Goal: Task Accomplishment & Management: Manage account settings

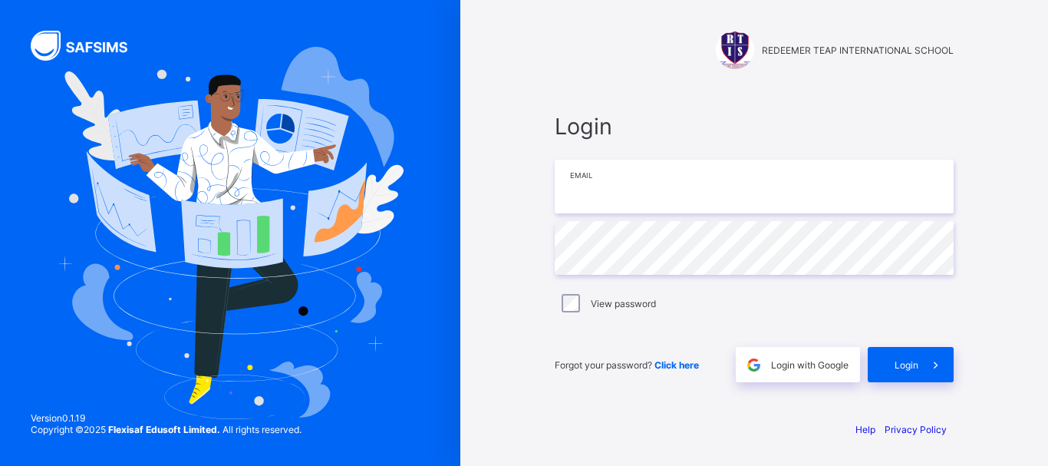
type input "**********"
click at [680, 206] on input "**********" at bounding box center [754, 187] width 399 height 54
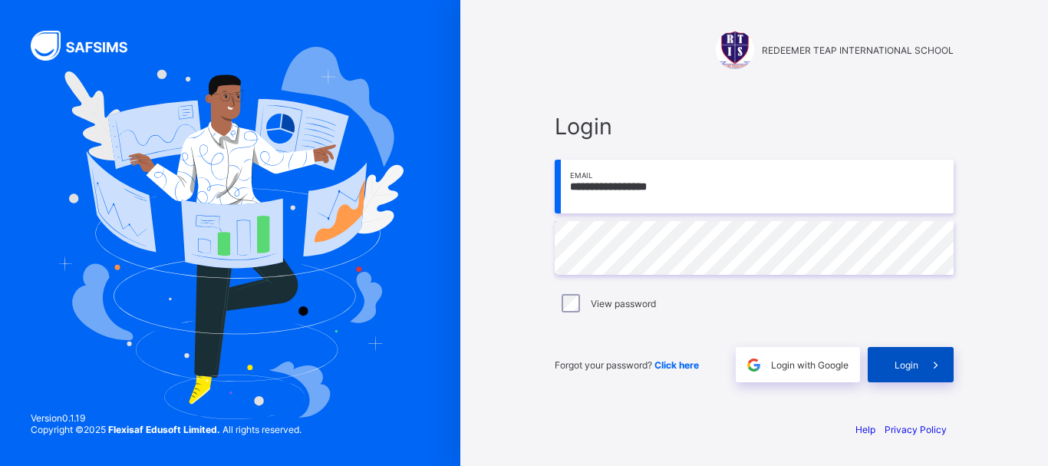
click at [904, 362] on span "Login" at bounding box center [906, 365] width 24 height 12
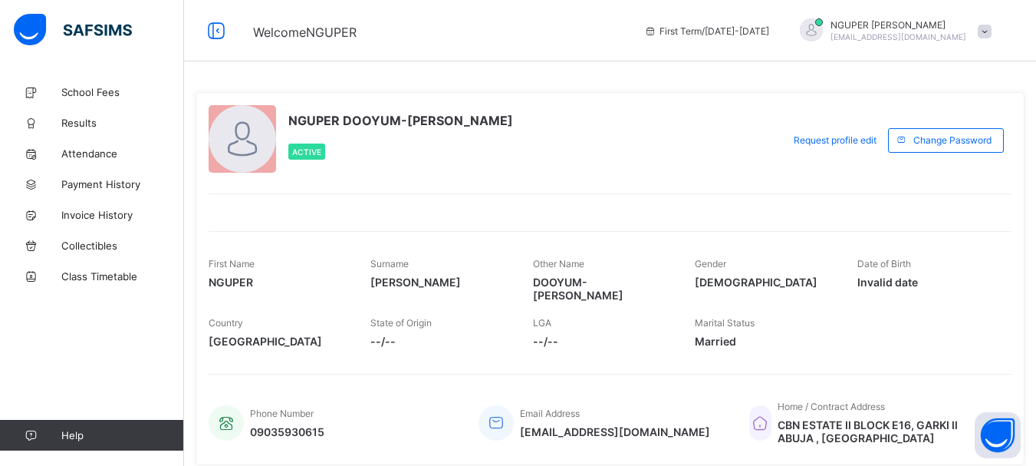
scroll to position [48, 0]
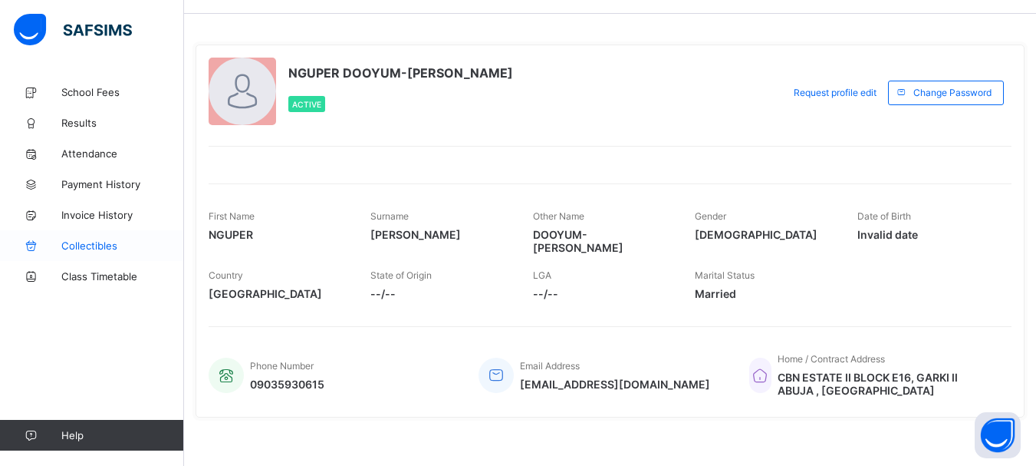
click at [86, 246] on span "Collectibles" at bounding box center [122, 245] width 123 height 12
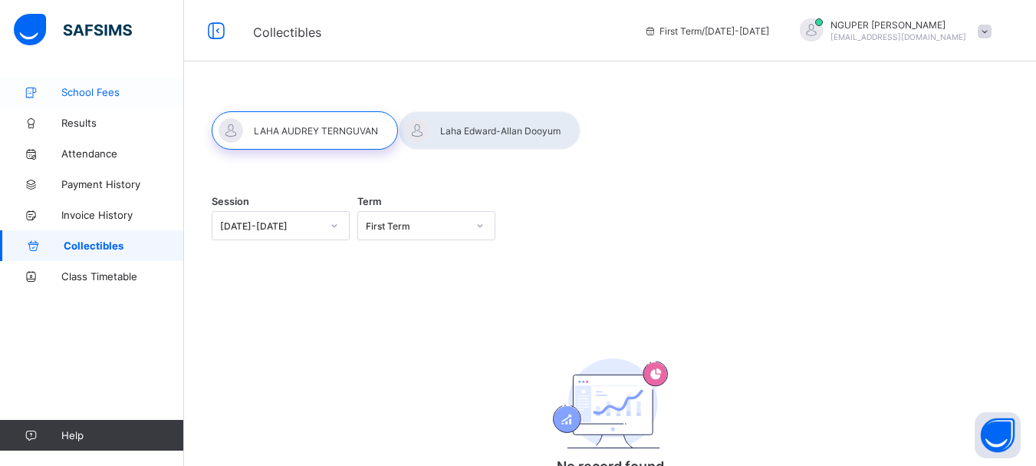
click at [81, 87] on span "School Fees" at bounding box center [122, 92] width 123 height 12
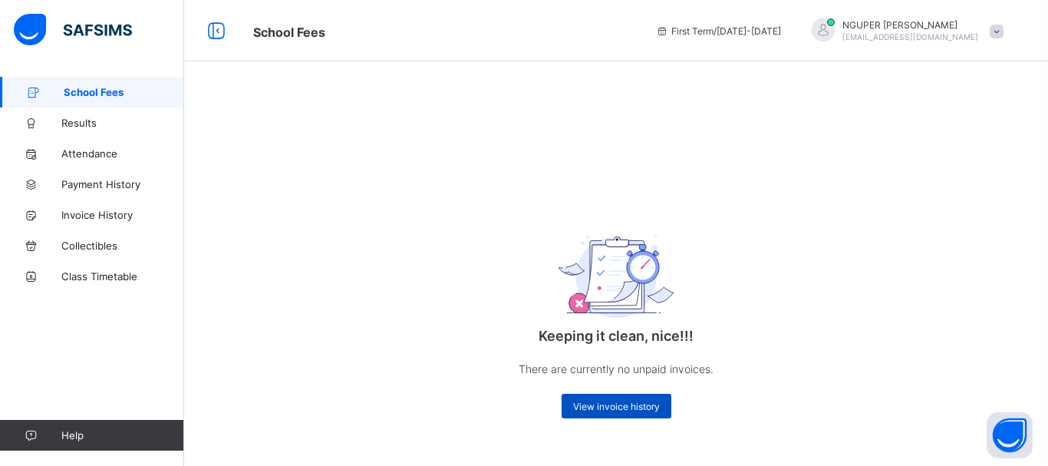
click at [613, 403] on span "View invoice history" at bounding box center [616, 406] width 87 height 12
click at [618, 403] on span "View invoice history" at bounding box center [616, 406] width 87 height 12
click at [85, 183] on span "Payment History" at bounding box center [122, 184] width 123 height 12
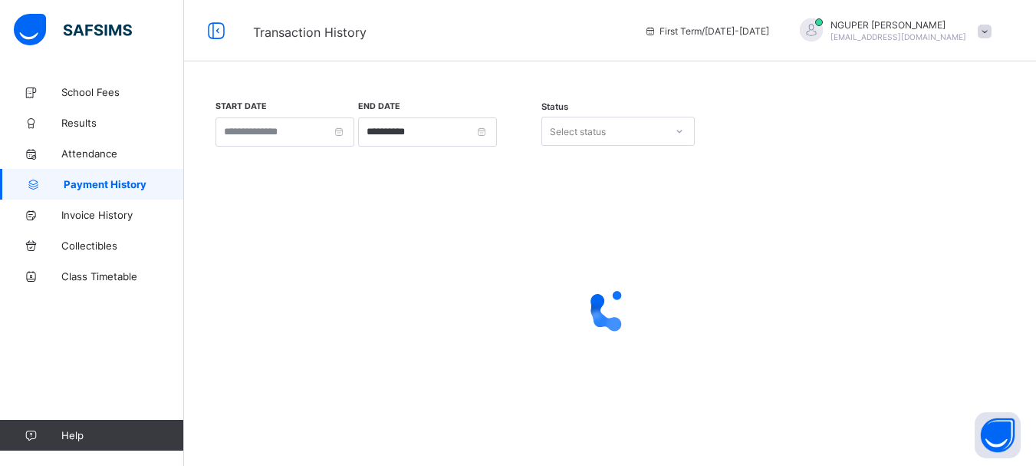
click at [992, 31] on span at bounding box center [985, 32] width 14 height 14
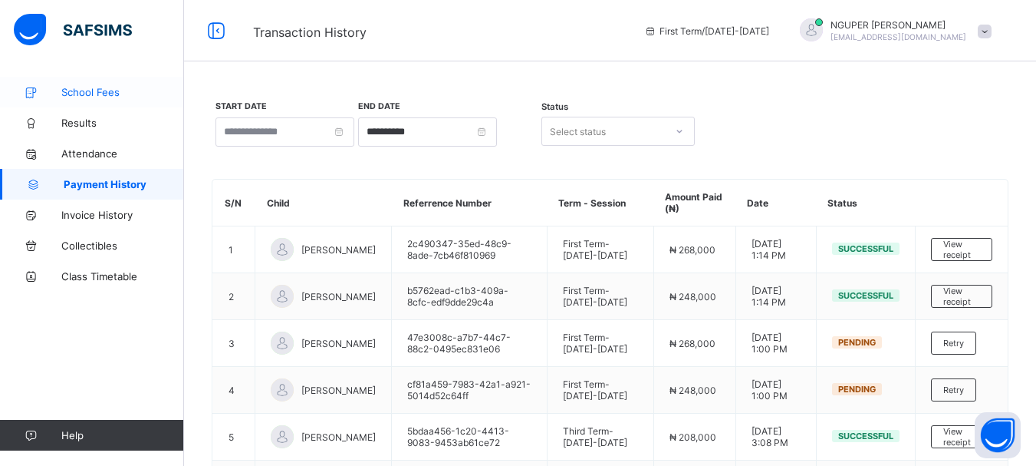
click at [84, 96] on span "School Fees" at bounding box center [122, 92] width 123 height 12
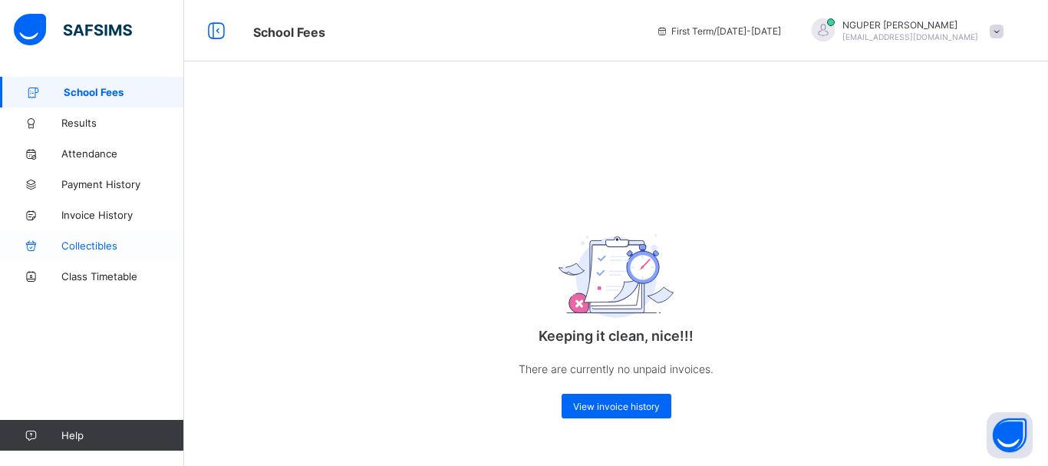
click at [93, 244] on span "Collectibles" at bounding box center [122, 245] width 123 height 12
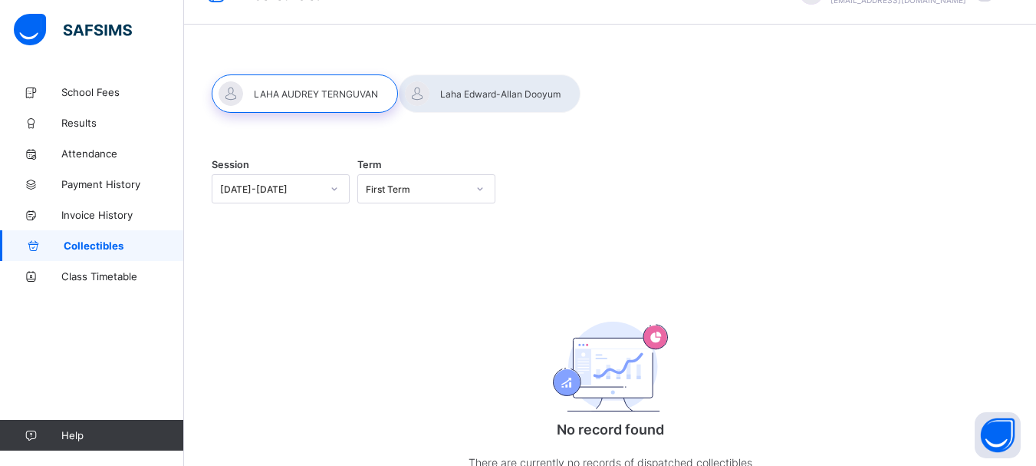
scroll to position [34, 0]
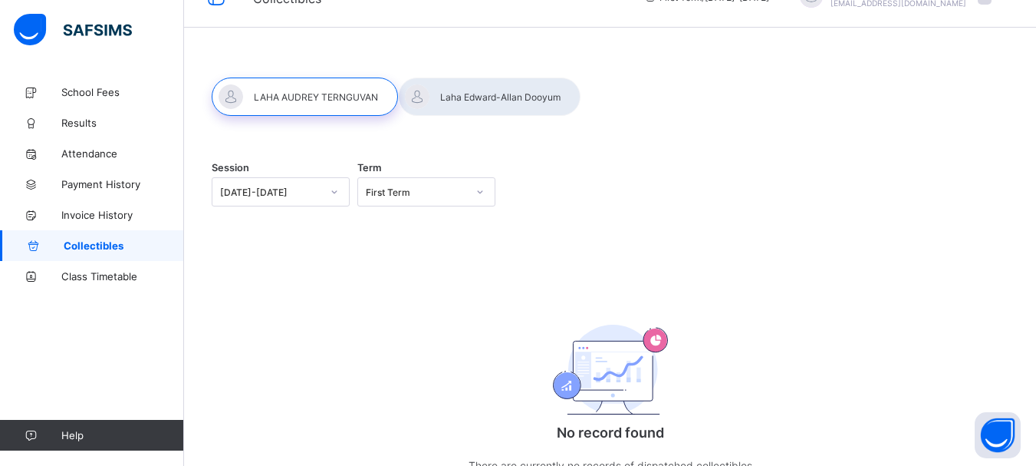
click at [66, 433] on span "Help" at bounding box center [122, 435] width 122 height 12
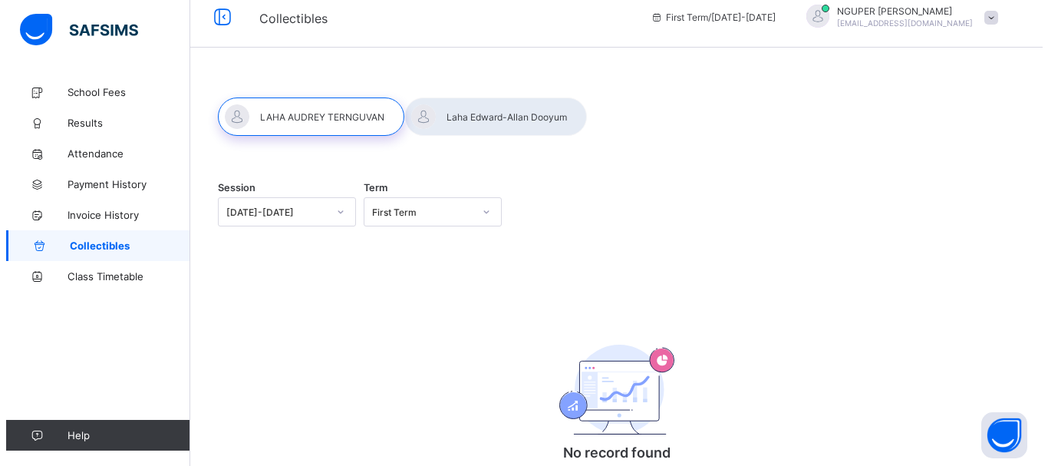
scroll to position [0, 0]
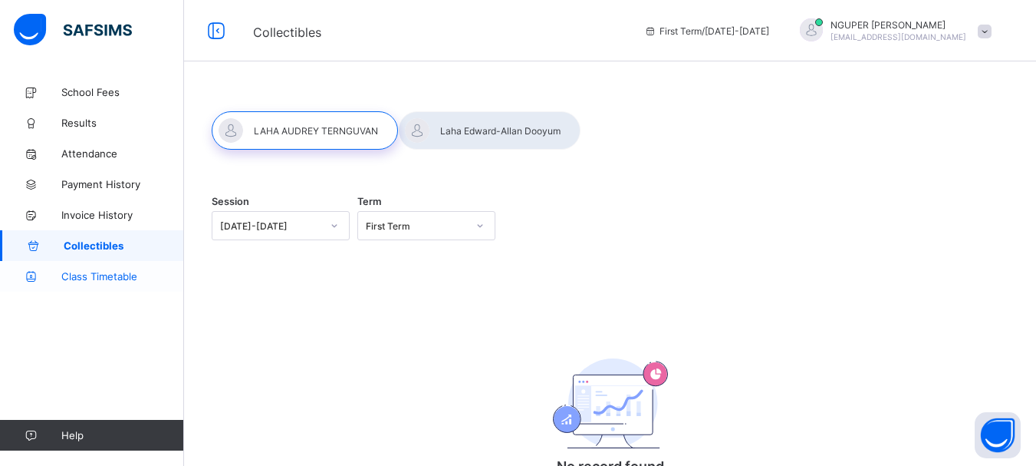
click at [133, 285] on link "Class Timetable" at bounding box center [92, 276] width 184 height 31
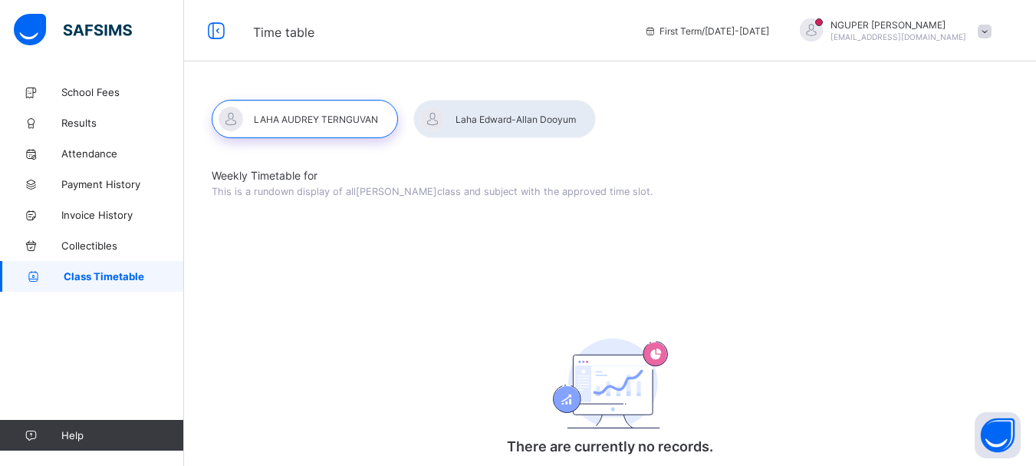
click at [992, 28] on span at bounding box center [985, 32] width 14 height 14
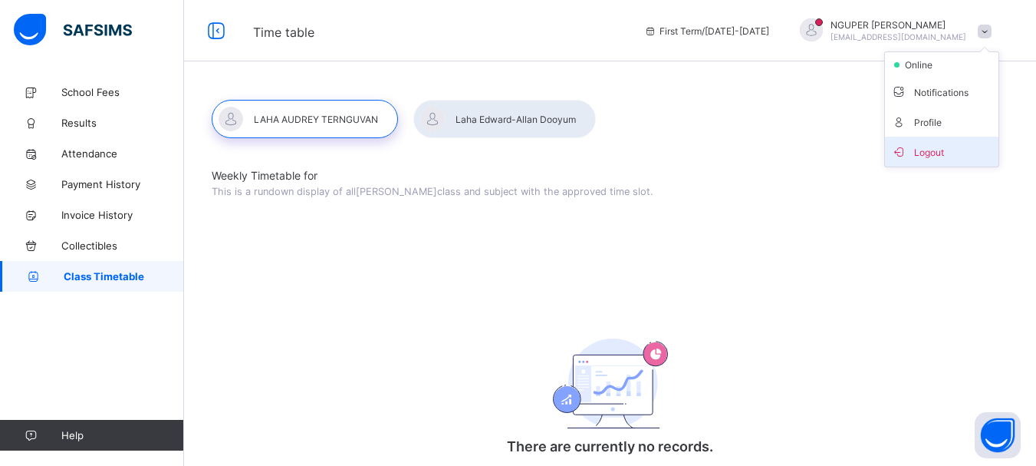
click at [934, 154] on span "Logout" at bounding box center [941, 152] width 101 height 18
